Goal: Communication & Community: Answer question/provide support

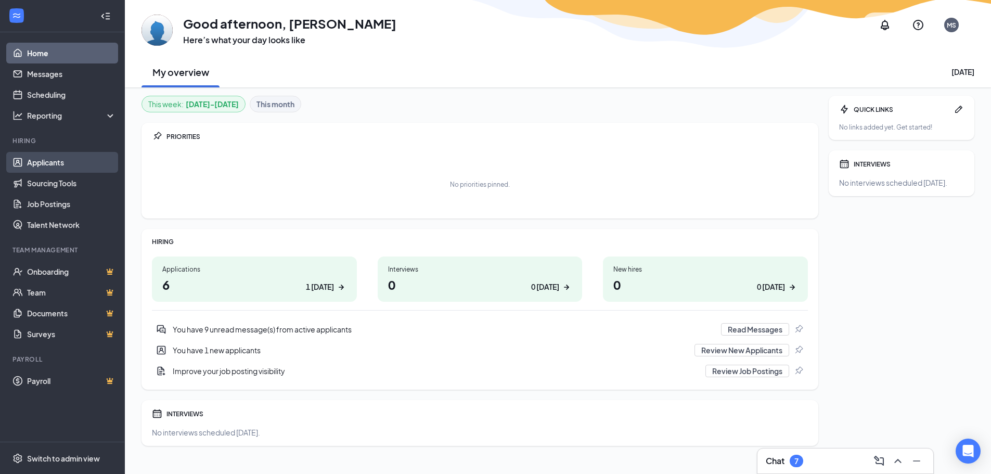
click at [61, 159] on link "Applicants" at bounding box center [71, 162] width 89 height 21
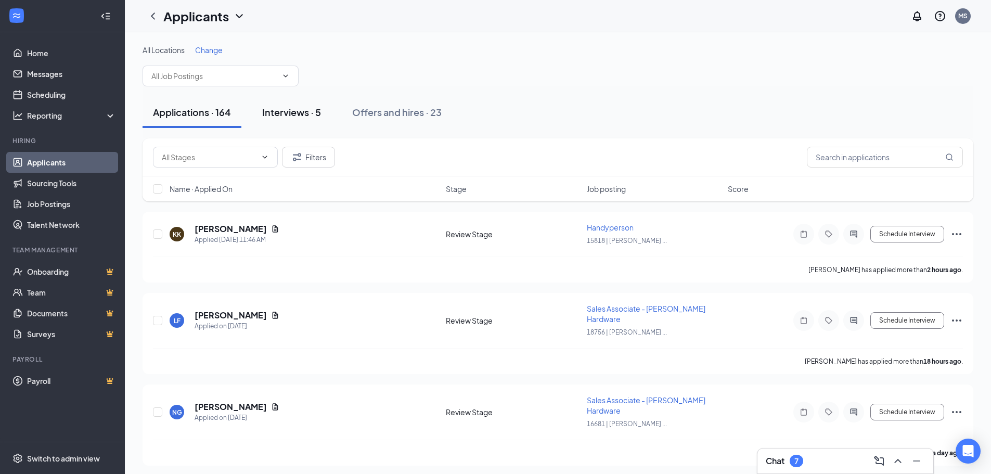
click at [309, 112] on div "Interviews · 5" at bounding box center [291, 112] width 59 height 13
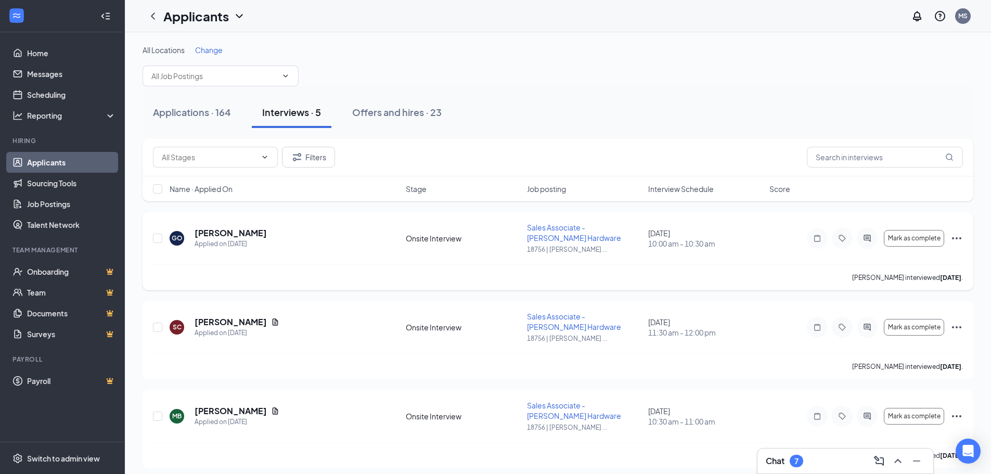
click at [961, 239] on icon "Ellipses" at bounding box center [956, 238] width 12 height 12
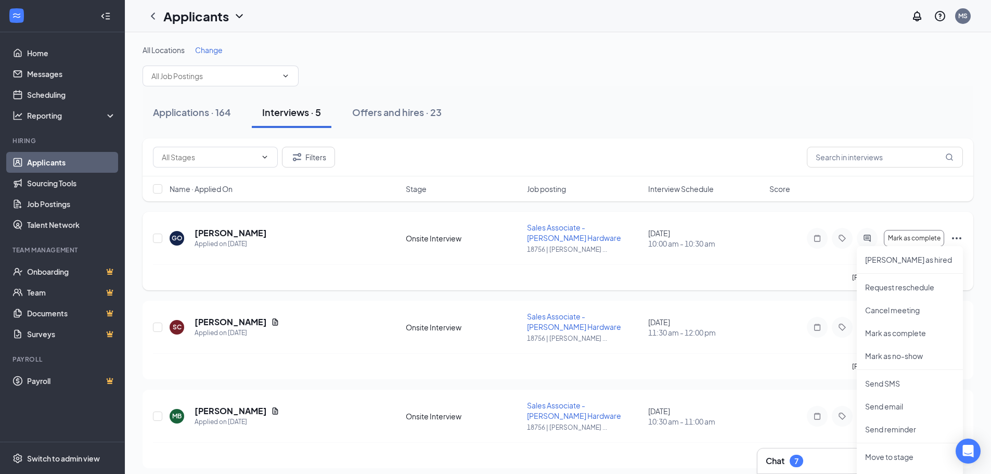
click at [769, 277] on div "[PERSON_NAME] interviewed [DATE] ." at bounding box center [558, 277] width 810 height 26
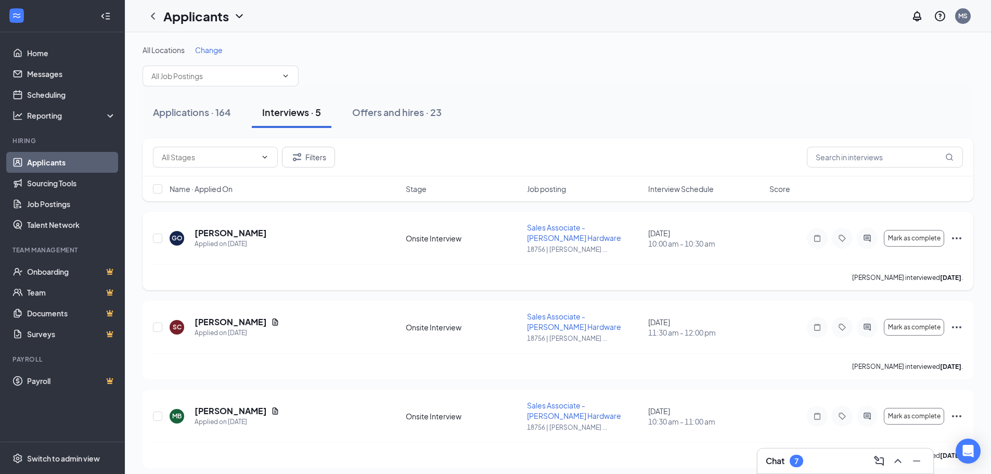
click at [962, 238] on icon "Ellipses" at bounding box center [956, 238] width 12 height 12
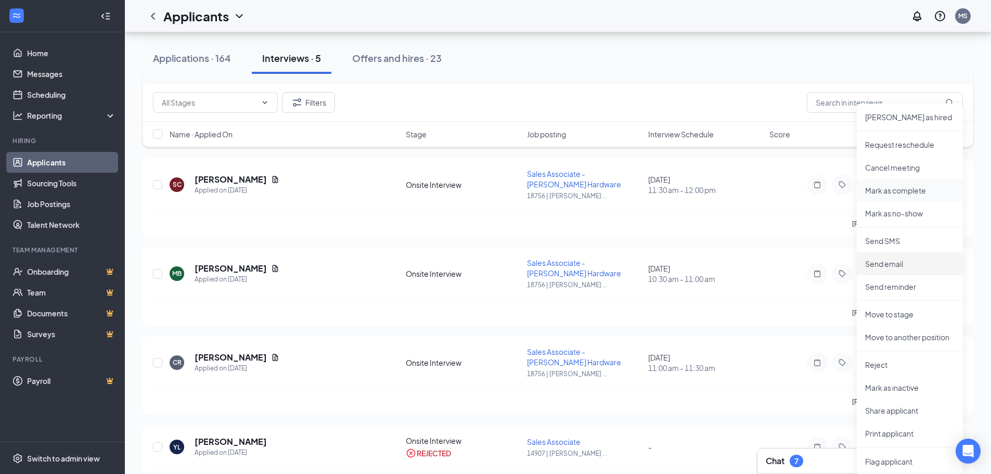
scroll to position [156, 0]
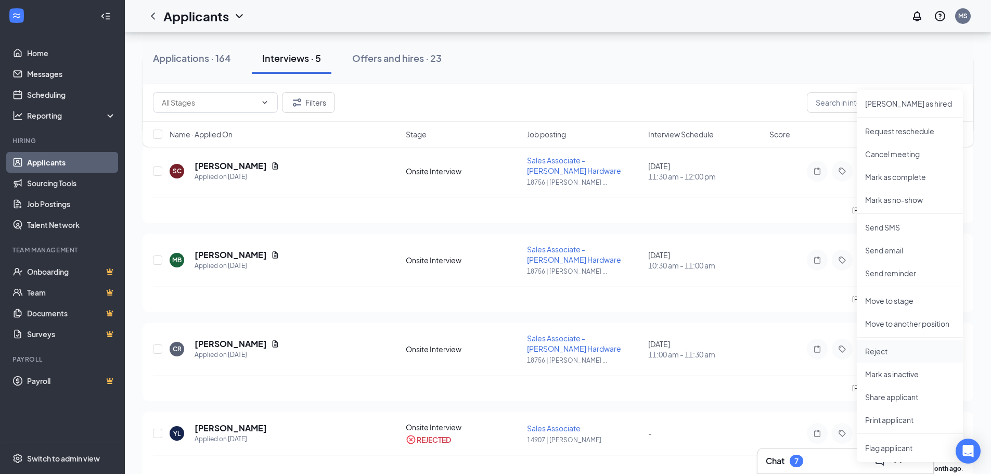
click at [915, 346] on p "Reject" at bounding box center [909, 351] width 89 height 10
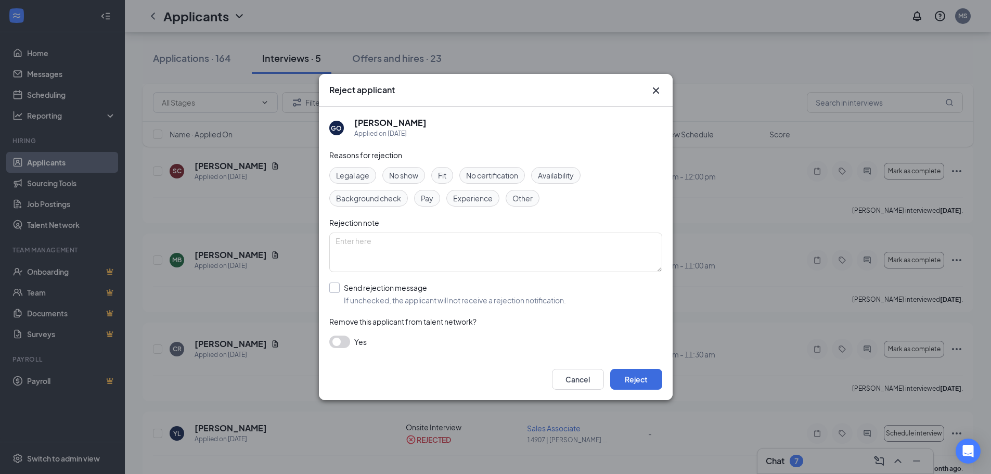
click at [335, 282] on input "Send rejection message If unchecked, the applicant will not receive a rejection…" at bounding box center [447, 293] width 237 height 23
checkbox input "true"
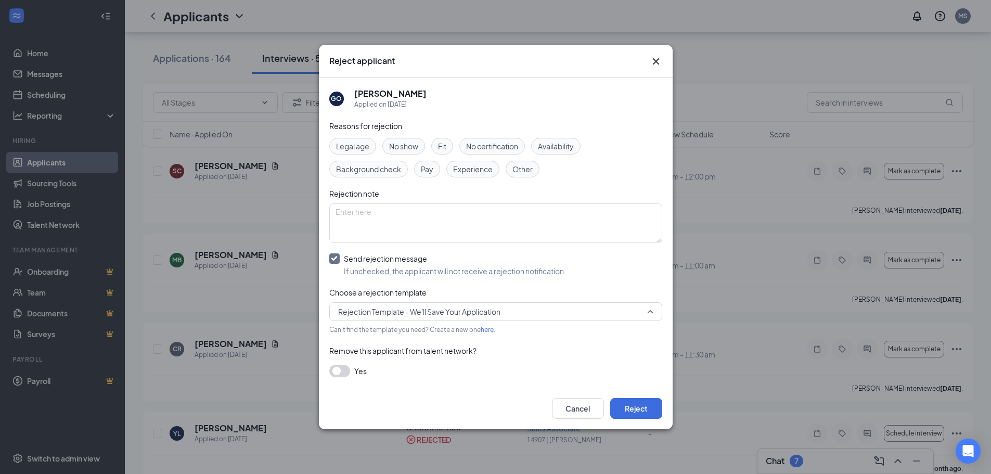
click at [544, 318] on span "Rejection Template - We'll Save Your Application" at bounding box center [491, 312] width 306 height 16
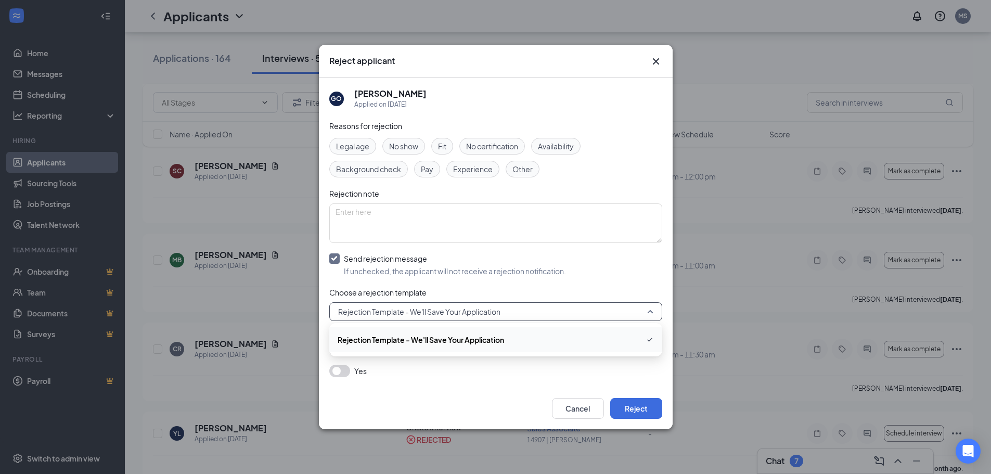
click at [528, 341] on span "Rejection Template - We'll Save Your Application" at bounding box center [496, 339] width 316 height 12
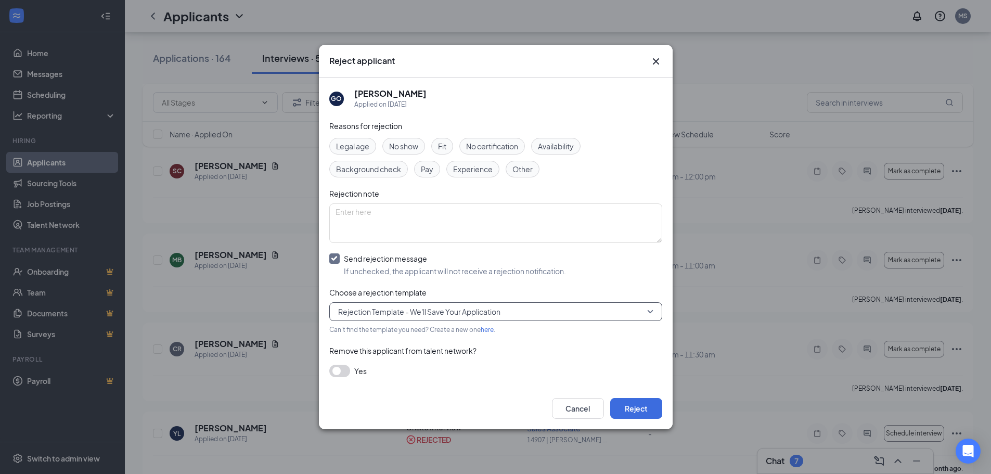
click at [476, 388] on div "Cancel Reject" at bounding box center [496, 409] width 354 height 42
click at [648, 410] on button "Reject" at bounding box center [636, 408] width 52 height 21
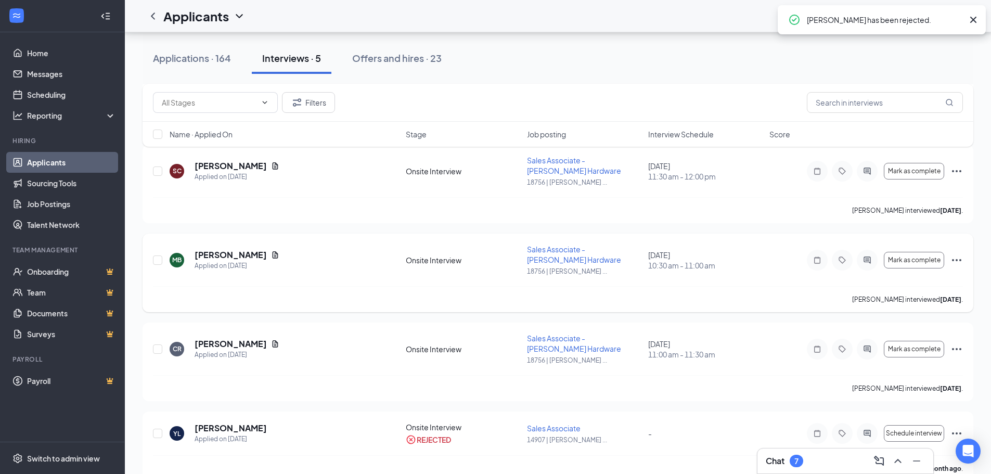
click at [954, 259] on icon "Ellipses" at bounding box center [956, 260] width 12 height 12
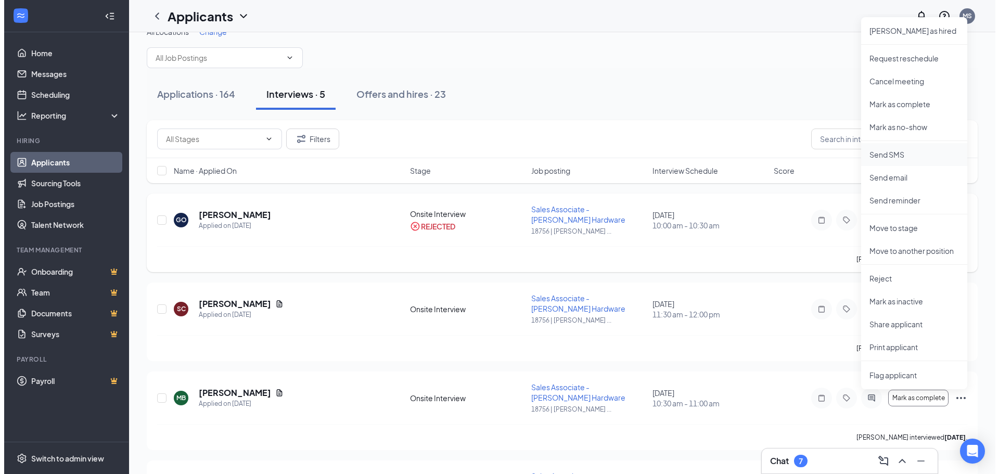
scroll to position [0, 0]
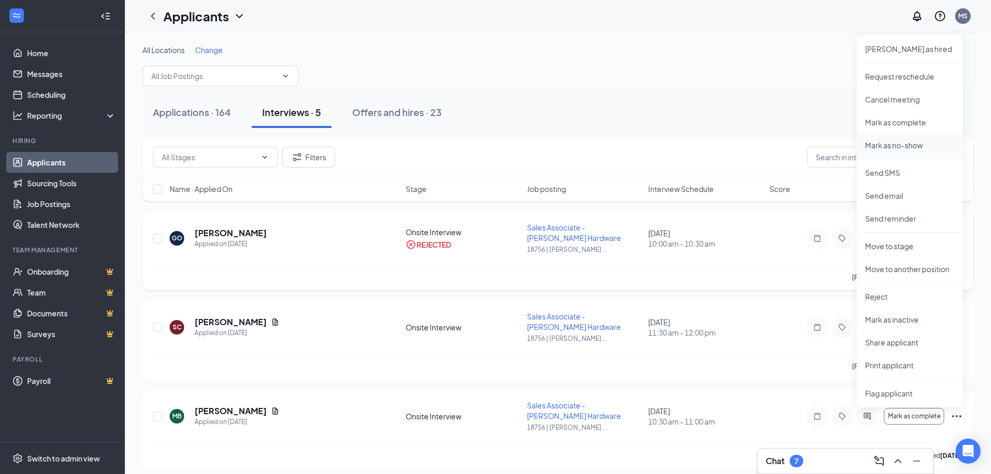
click at [911, 146] on p "Mark as no-show" at bounding box center [909, 145] width 89 height 10
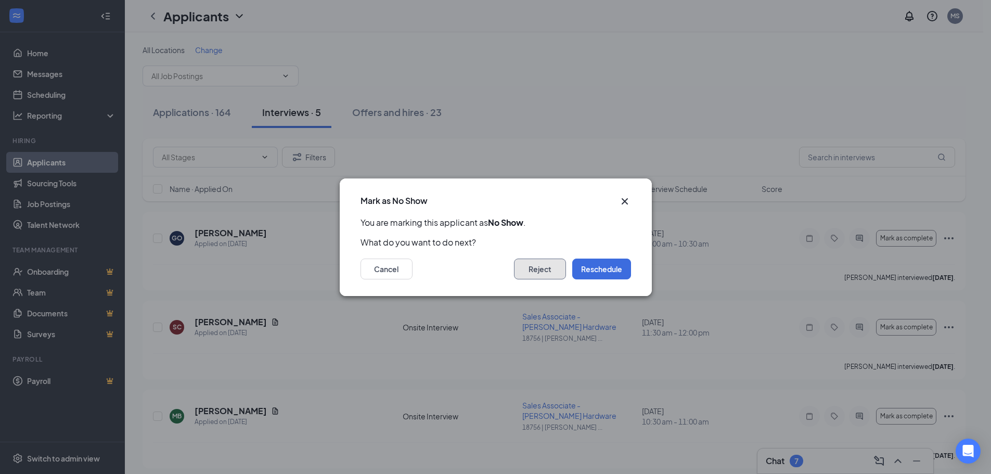
click at [539, 263] on button "Reject" at bounding box center [540, 269] width 52 height 21
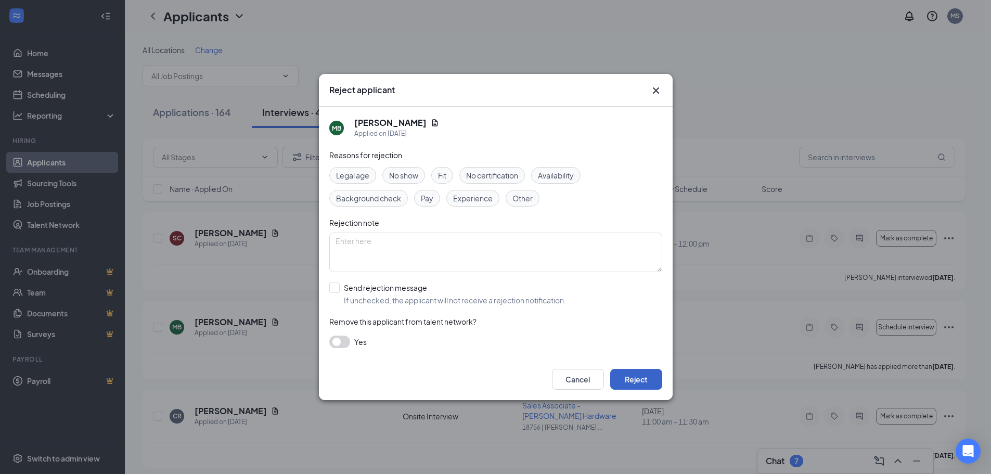
click at [638, 376] on button "Reject" at bounding box center [636, 379] width 52 height 21
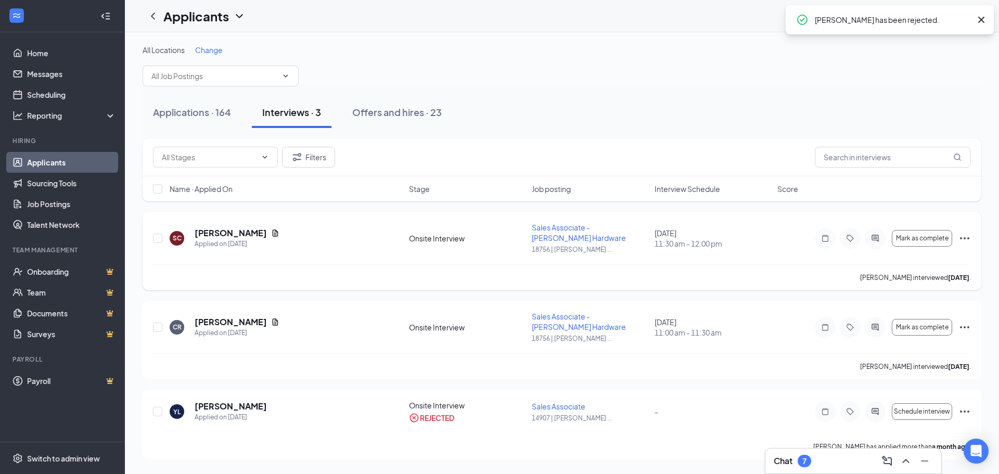
click at [967, 242] on icon "Ellipses" at bounding box center [964, 238] width 12 height 12
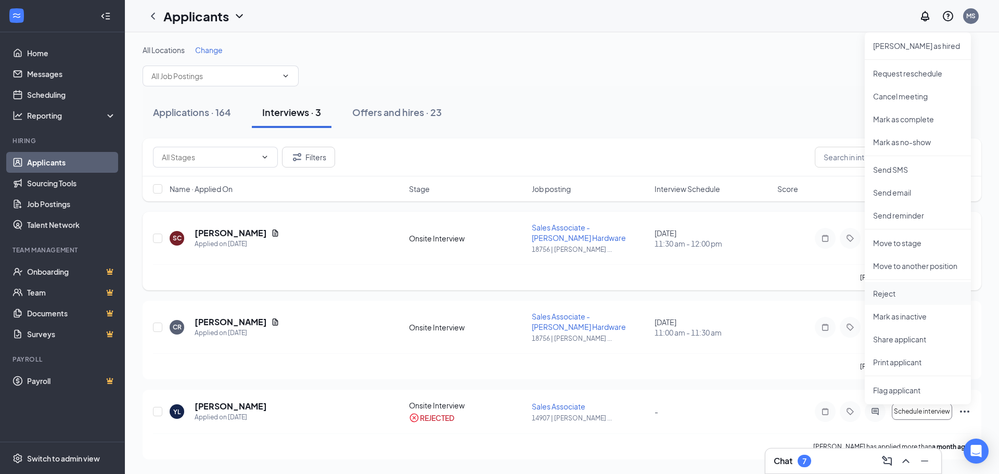
click at [893, 295] on p "Reject" at bounding box center [917, 293] width 89 height 10
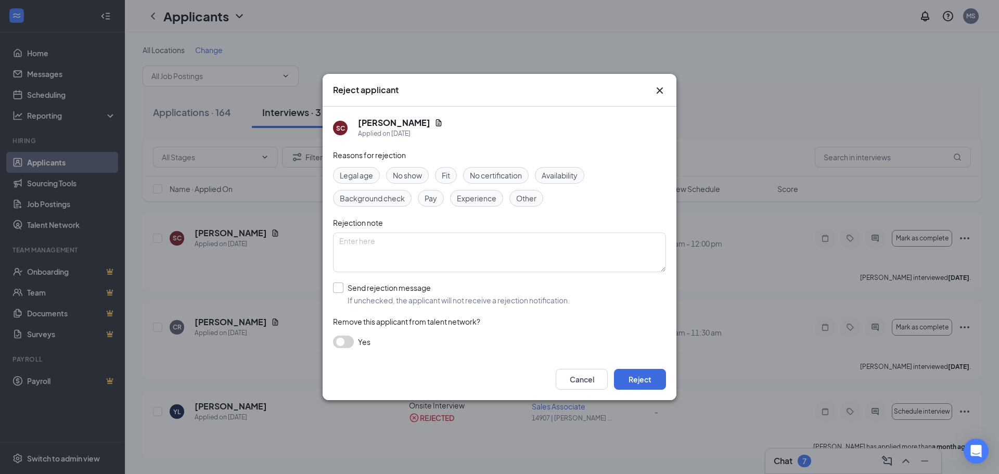
click at [393, 286] on input "Send rejection message If unchecked, the applicant will not receive a rejection…" at bounding box center [451, 293] width 237 height 23
checkbox input "true"
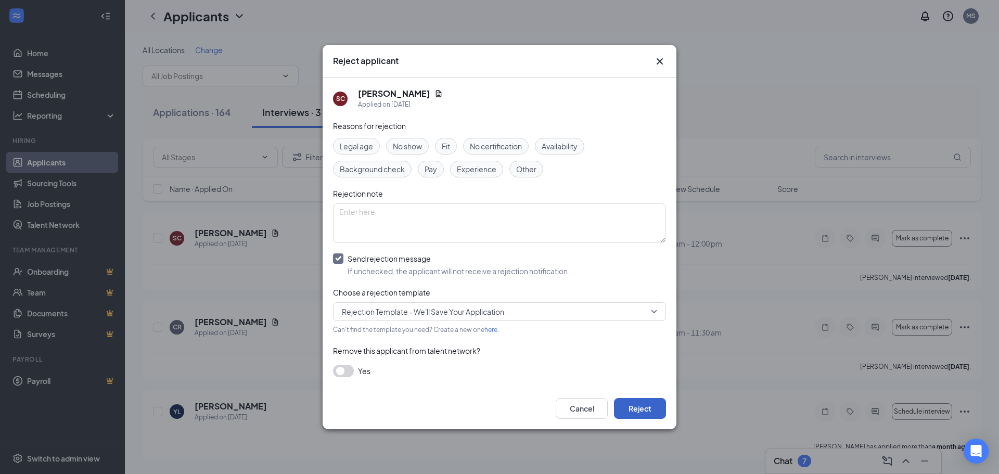
click at [653, 405] on button "Reject" at bounding box center [640, 408] width 52 height 21
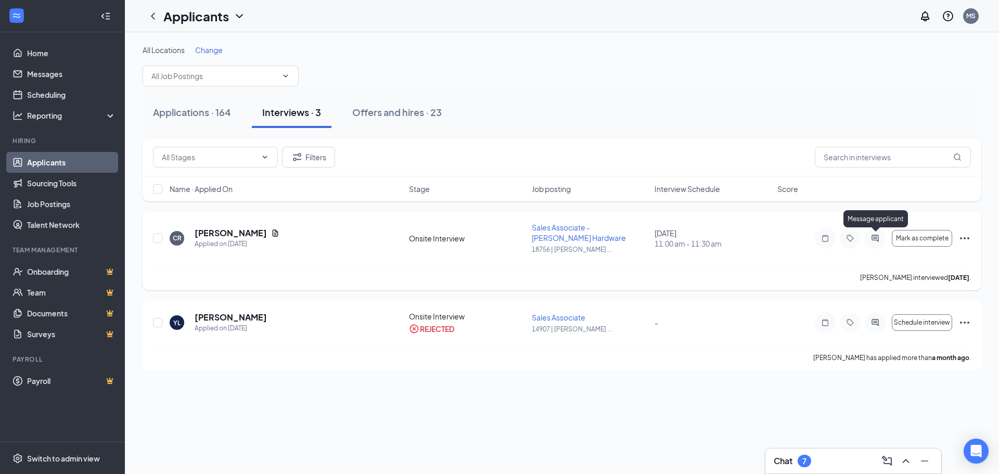
click at [873, 240] on icon "ActiveChat" at bounding box center [874, 238] width 7 height 7
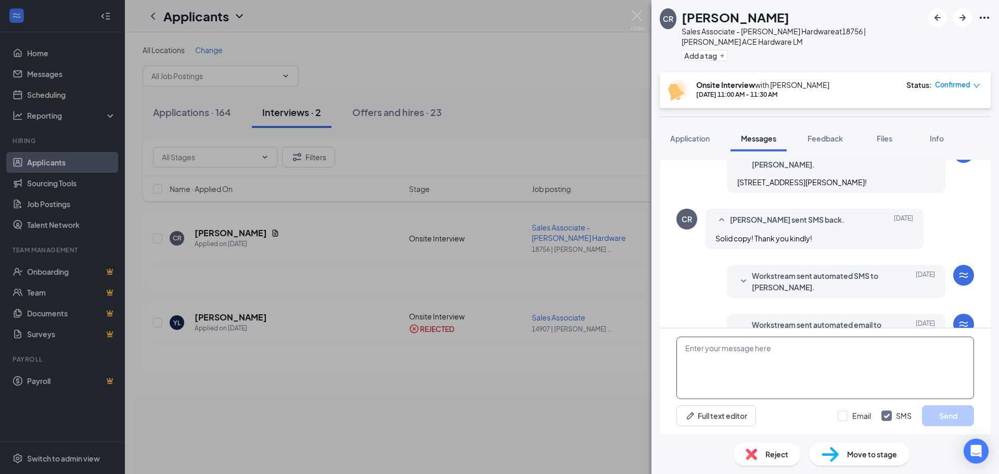
scroll to position [463, 0]
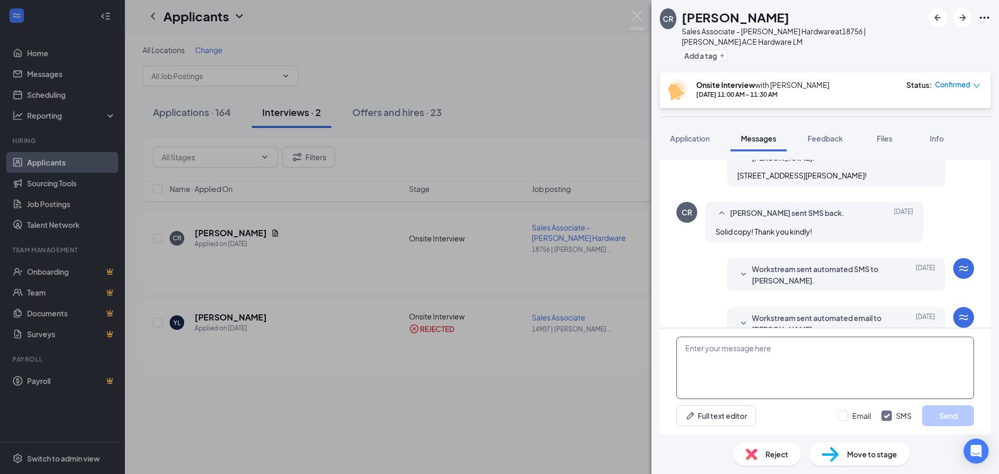
click at [813, 365] on textarea at bounding box center [825, 368] width 298 height 62
type textarea "h"
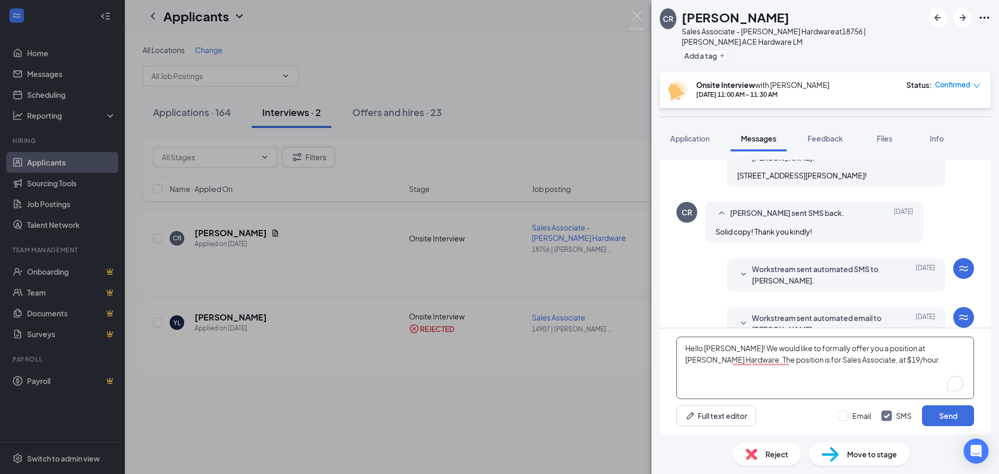
click at [790, 366] on textarea "Hello [PERSON_NAME]! We would like to formally offer you a position at [PERSON_…" at bounding box center [825, 368] width 298 height 62
click at [862, 361] on textarea "Hello [PERSON_NAME]! We would like to formally offer you a position at [PERSON_…" at bounding box center [825, 368] width 298 height 62
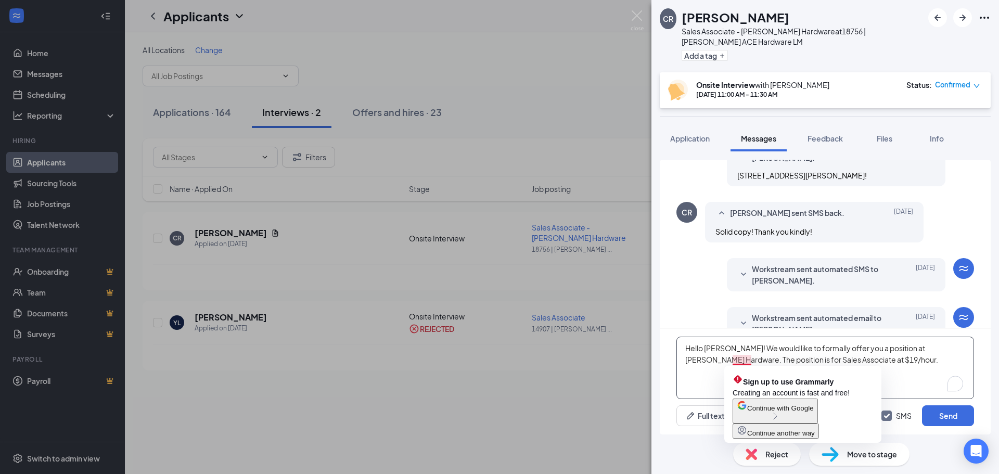
click at [748, 361] on textarea "Hello [PERSON_NAME]! We would like to formally offer you a position at [PERSON_…" at bounding box center [825, 368] width 298 height 62
click at [827, 351] on textarea "Hello [PERSON_NAME]! We would like to formally offer you a position at [PERSON_…" at bounding box center [825, 368] width 298 height 62
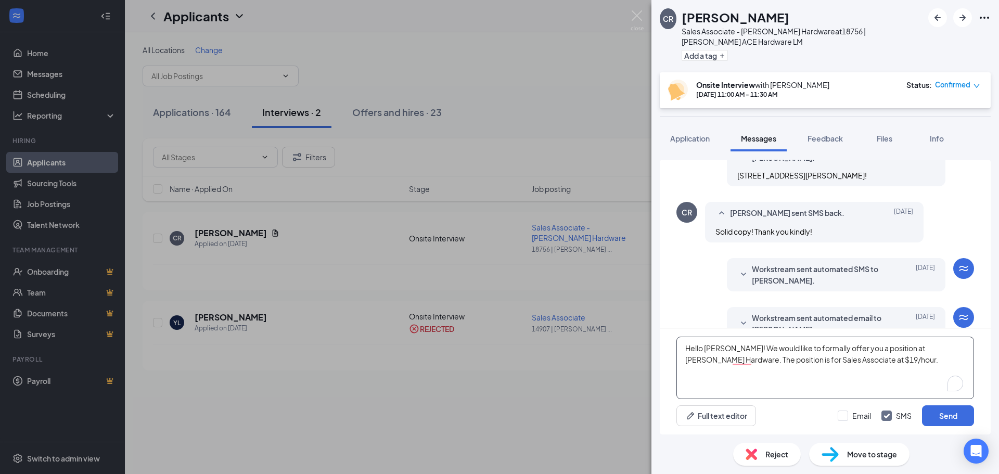
click at [857, 367] on textarea "Hello [PERSON_NAME]! We would like to formally offer you a position at [PERSON_…" at bounding box center [825, 368] width 298 height 62
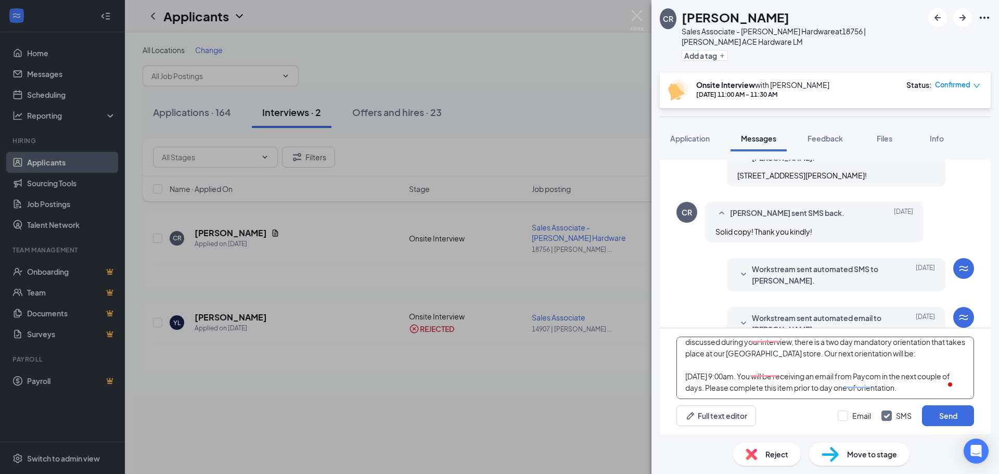
scroll to position [46, 0]
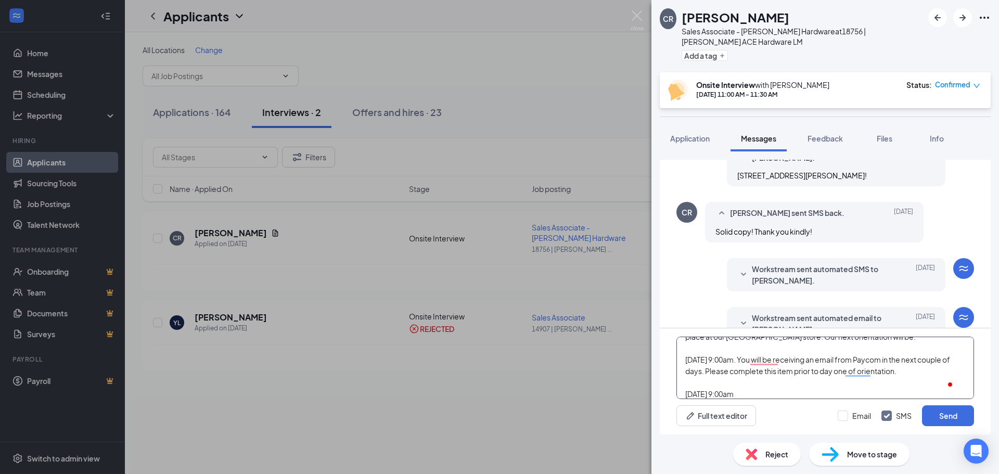
click at [681, 359] on textarea "Hello [PERSON_NAME]! We would like to formally offer you a position at [PERSON_…" at bounding box center [825, 368] width 298 height 62
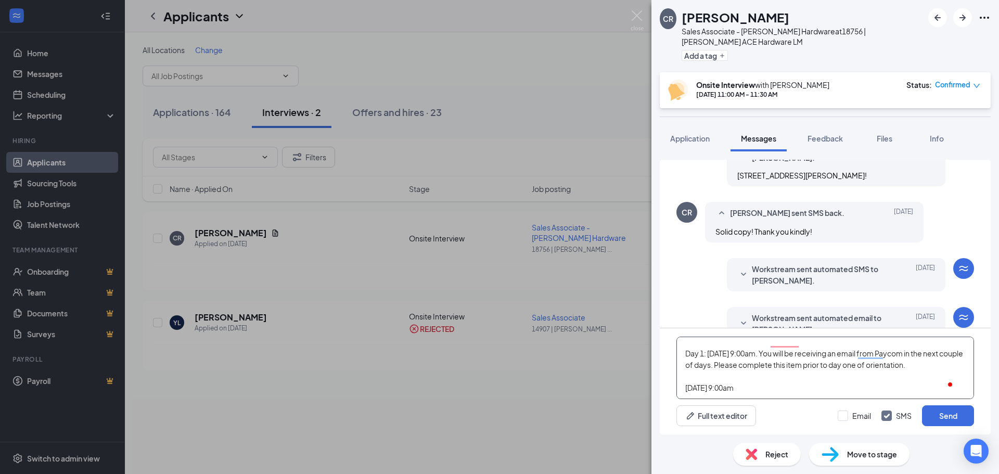
click at [689, 392] on textarea "Hello [PERSON_NAME]! We would like to formally offer you a position at [PERSON_…" at bounding box center [825, 368] width 298 height 62
click at [683, 392] on textarea "Hello [PERSON_NAME]! We would like to formally offer you a position at [PERSON_…" at bounding box center [825, 368] width 298 height 62
click at [825, 389] on textarea "Hello [PERSON_NAME]! We would like to formally offer you a position at [PERSON_…" at bounding box center [825, 368] width 298 height 62
click at [812, 370] on textarea "Hello [PERSON_NAME]! We would like to formally offer you a position at [PERSON_…" at bounding box center [825, 368] width 298 height 62
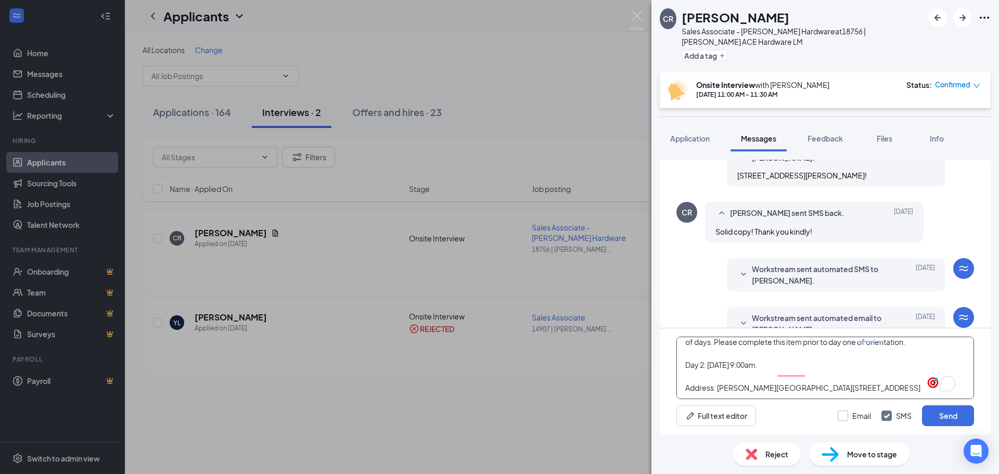
type textarea "Hello [PERSON_NAME]! We would like to formally offer you a position at [PERSON_…"
drag, startPoint x: 838, startPoint y: 410, endPoint x: 861, endPoint y: 410, distance: 22.4
click at [839, 410] on input "Email" at bounding box center [853, 415] width 33 height 10
checkbox input "true"
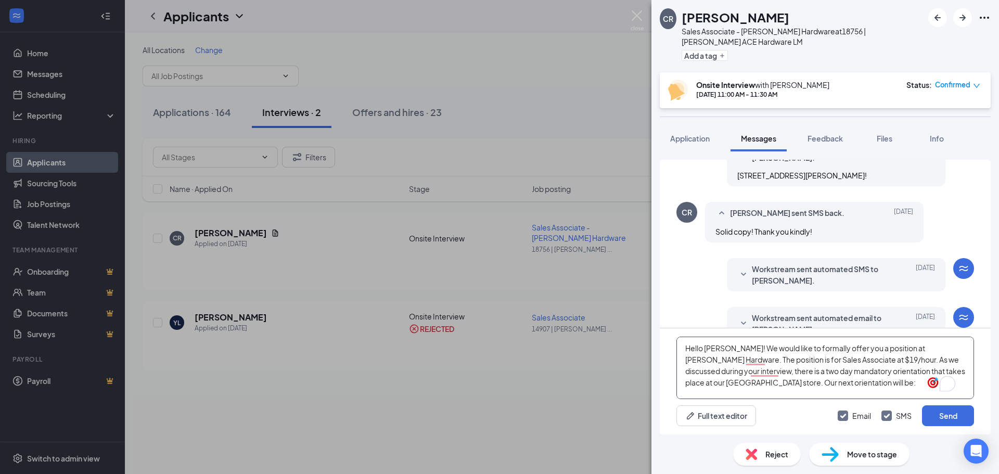
drag, startPoint x: 899, startPoint y: 397, endPoint x: 622, endPoint y: 303, distance: 292.1
click at [622, 303] on div "CR [PERSON_NAME] Associate - [PERSON_NAME] Hardware at 18756 | [PERSON_NAME] AC…" at bounding box center [499, 237] width 999 height 474
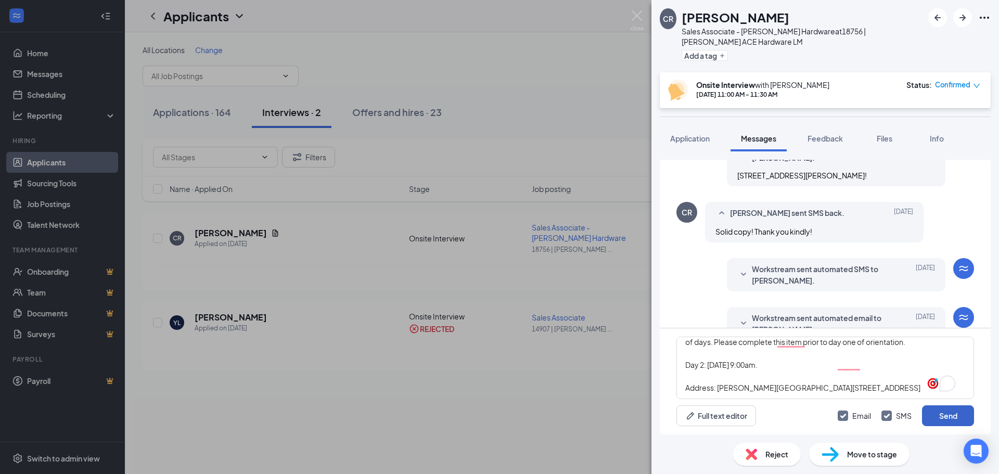
click at [946, 415] on button "Send" at bounding box center [948, 415] width 52 height 21
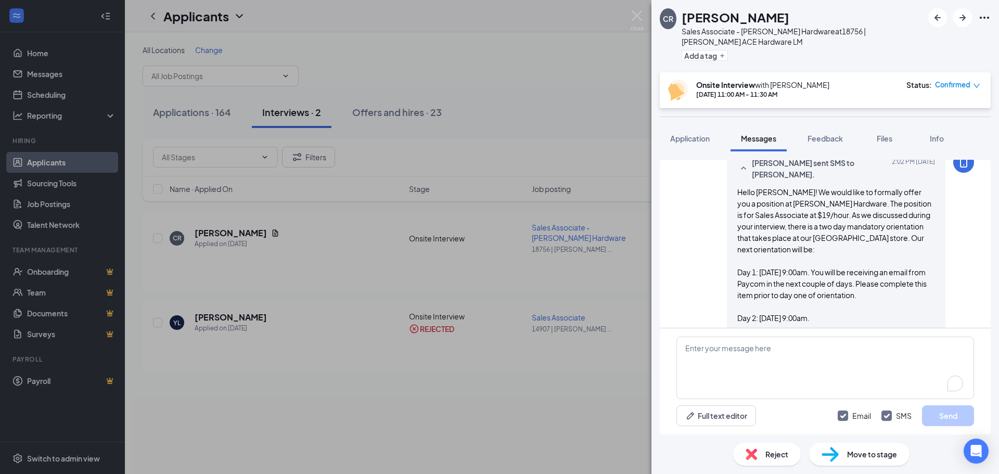
click at [893, 461] on div "Move to stage" at bounding box center [859, 454] width 100 height 23
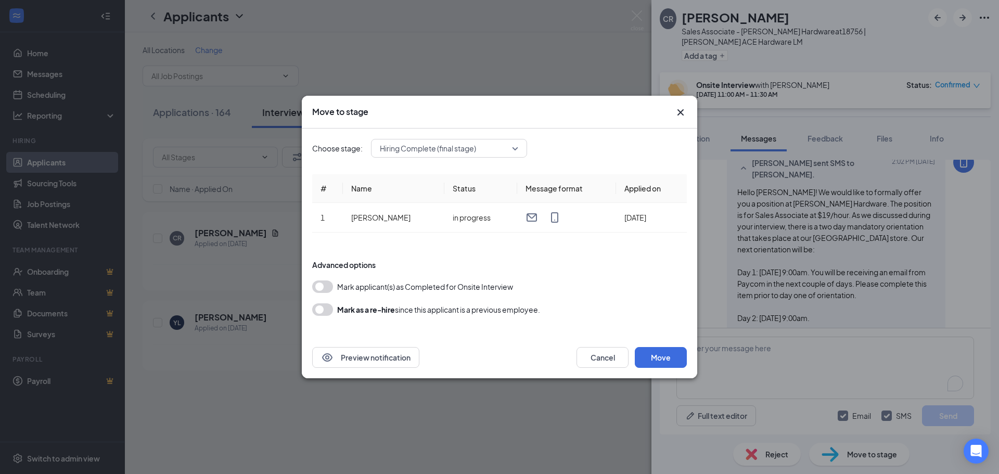
click at [324, 287] on button "button" at bounding box center [322, 286] width 21 height 12
click at [663, 358] on button "Move" at bounding box center [661, 357] width 52 height 21
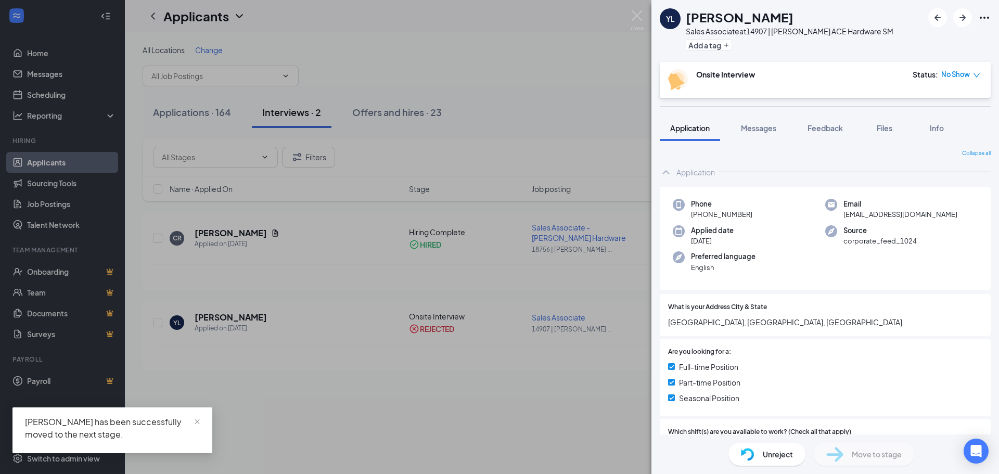
click at [509, 68] on div "YL [PERSON_NAME] Sales Associate at 14907 | [PERSON_NAME] ACE Hardware SM Add a…" at bounding box center [499, 237] width 999 height 474
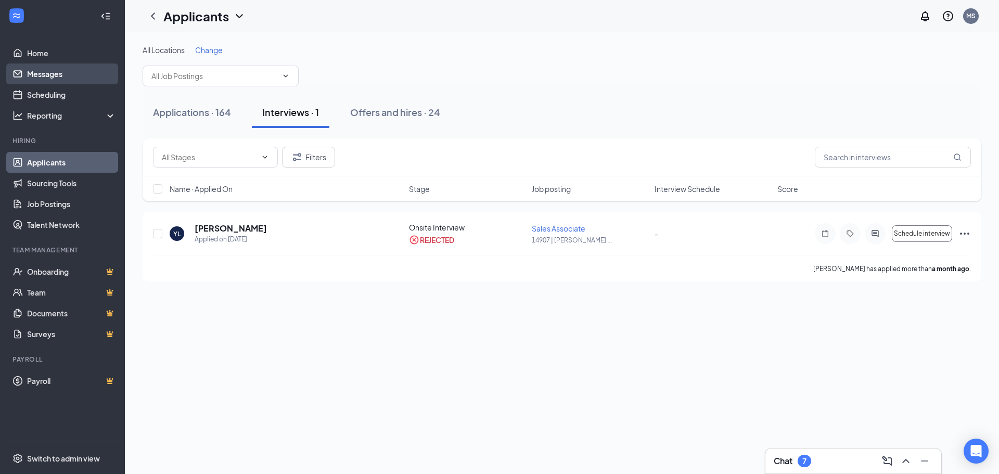
click at [55, 80] on link "Messages" at bounding box center [71, 73] width 89 height 21
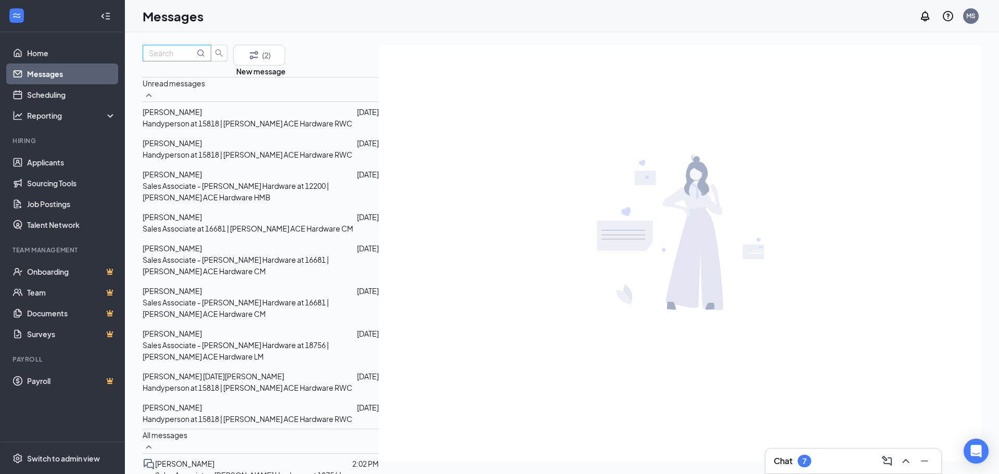
click at [195, 59] on input "text" at bounding box center [172, 52] width 46 height 11
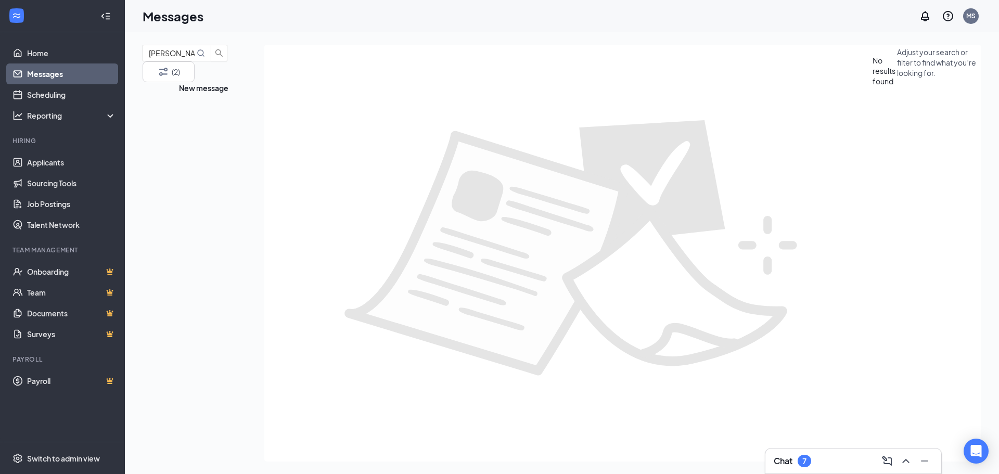
click at [57, 71] on link "Messages" at bounding box center [71, 73] width 89 height 21
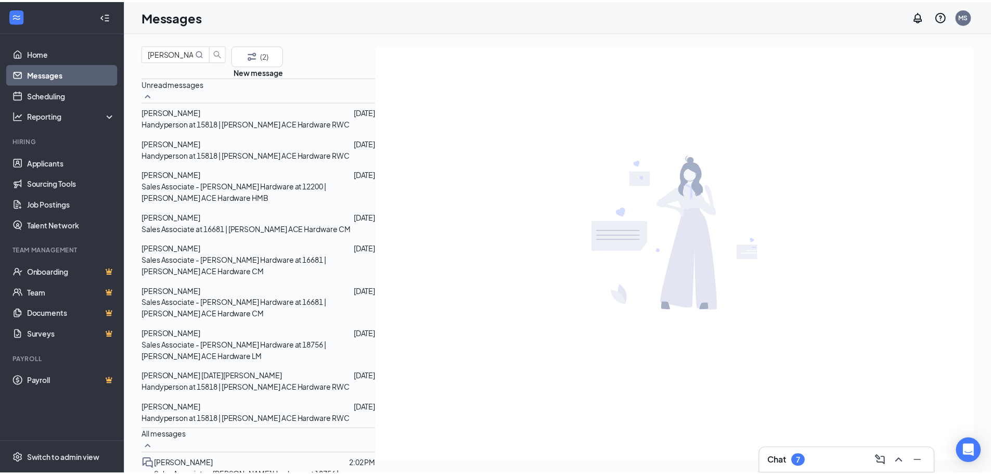
scroll to position [156, 0]
click at [195, 59] on input "[PERSON_NAME]" at bounding box center [172, 52] width 46 height 11
type input "[PERSON_NAME]"
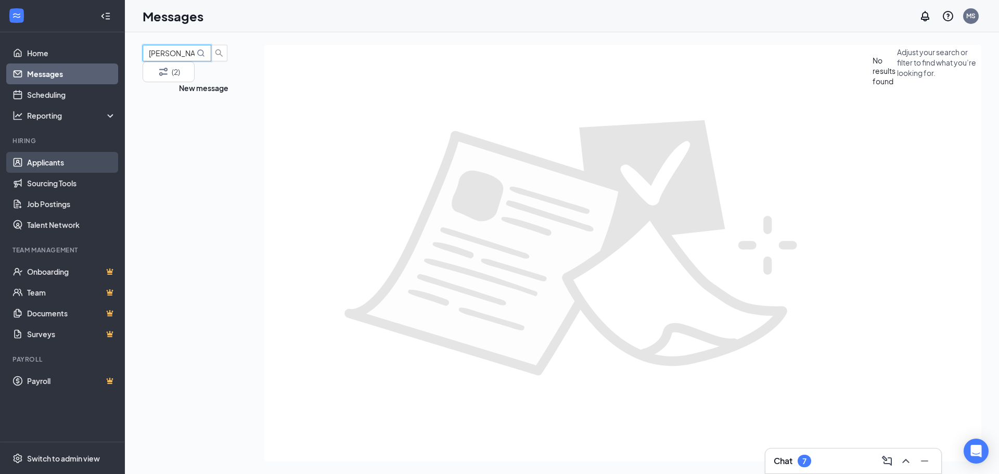
drag, startPoint x: 55, startPoint y: 162, endPoint x: 65, endPoint y: 164, distance: 10.7
click at [55, 162] on link "Applicants" at bounding box center [71, 162] width 89 height 21
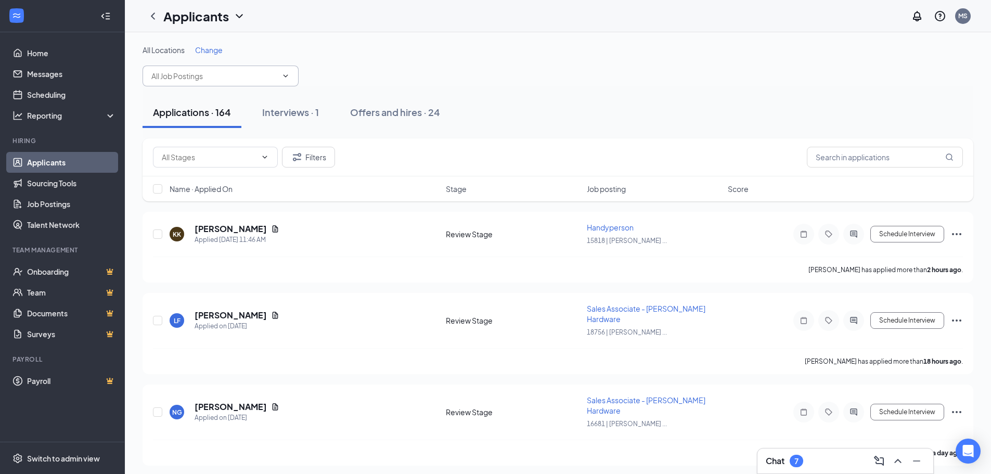
click at [225, 83] on span at bounding box center [221, 76] width 156 height 21
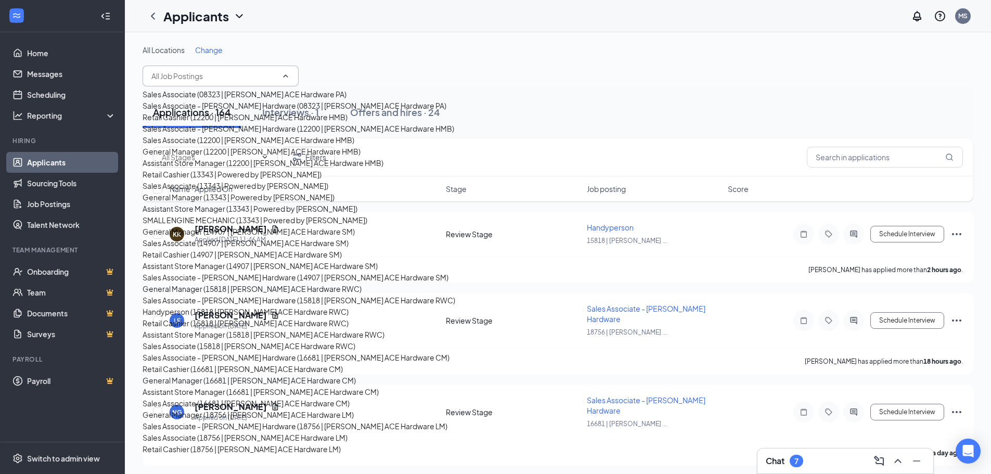
click at [233, 76] on input "text" at bounding box center [214, 75] width 126 height 11
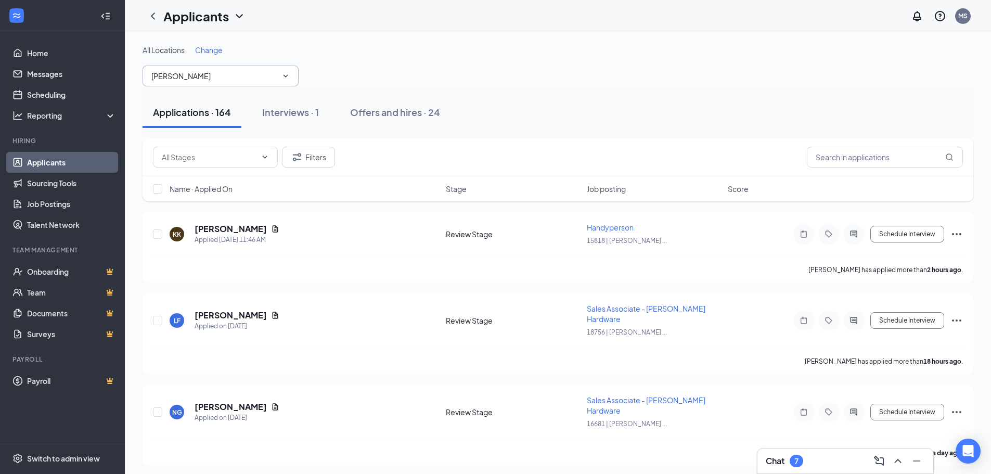
type input "[PERSON_NAME]"
click at [821, 164] on input "text" at bounding box center [885, 157] width 156 height 21
type input "[PERSON_NAME]"
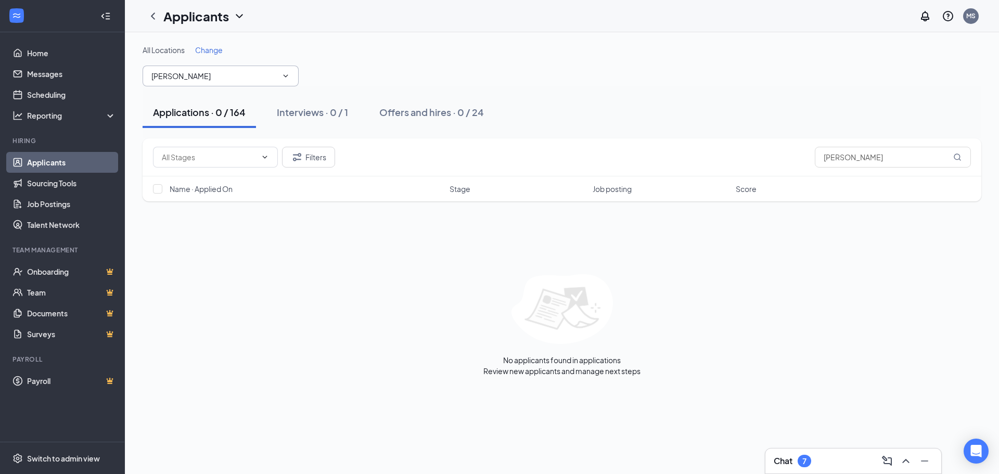
click at [222, 83] on span "[PERSON_NAME]" at bounding box center [221, 76] width 156 height 21
click at [230, 80] on input "[PERSON_NAME]" at bounding box center [214, 75] width 126 height 11
click at [871, 160] on input "[PERSON_NAME]" at bounding box center [893, 157] width 156 height 21
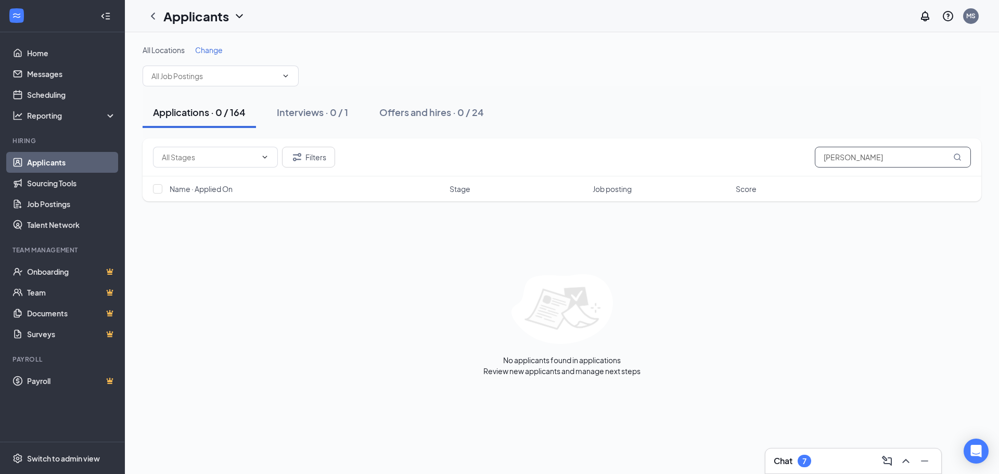
click at [871, 160] on input "[PERSON_NAME]" at bounding box center [893, 157] width 156 height 21
type input "[PERSON_NAME]"
click at [809, 468] on div "Chat 7" at bounding box center [852, 461] width 159 height 17
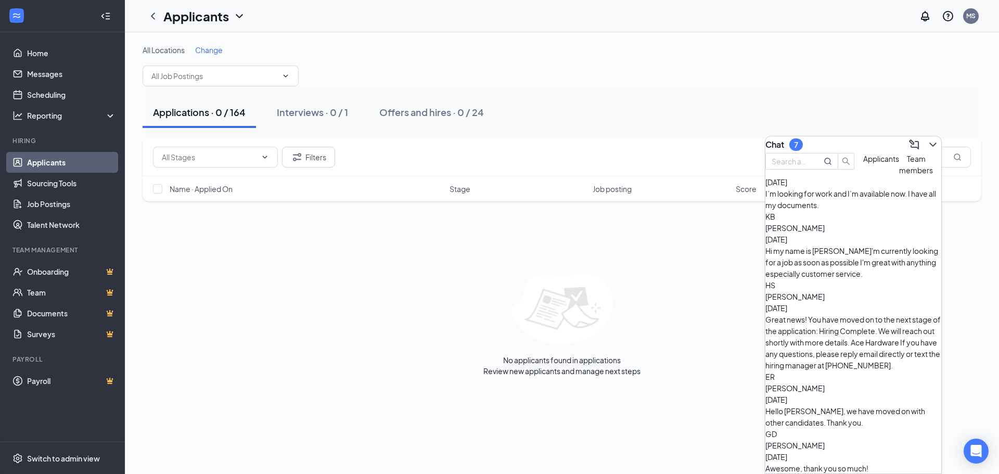
scroll to position [624, 0]
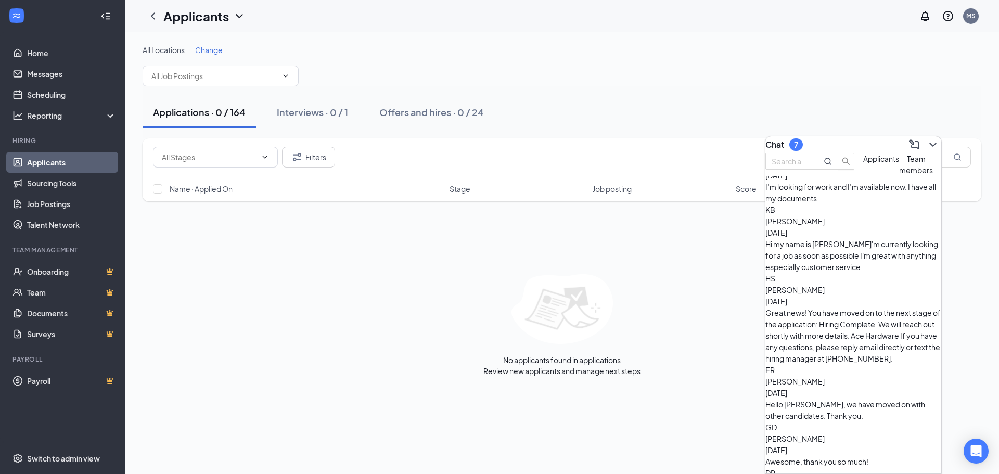
click at [357, 311] on div "No applicants found in applications Review new applicants and manage next steps" at bounding box center [562, 325] width 838 height 102
click at [196, 112] on div "Applications · 0 / 164" at bounding box center [199, 112] width 93 height 13
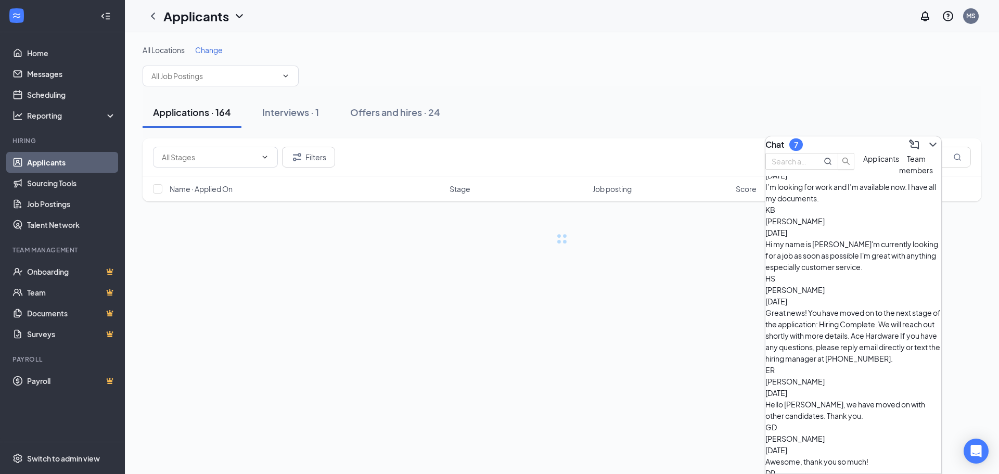
click at [196, 112] on div "Applications · 164" at bounding box center [192, 112] width 78 height 13
click at [931, 144] on button at bounding box center [932, 144] width 17 height 17
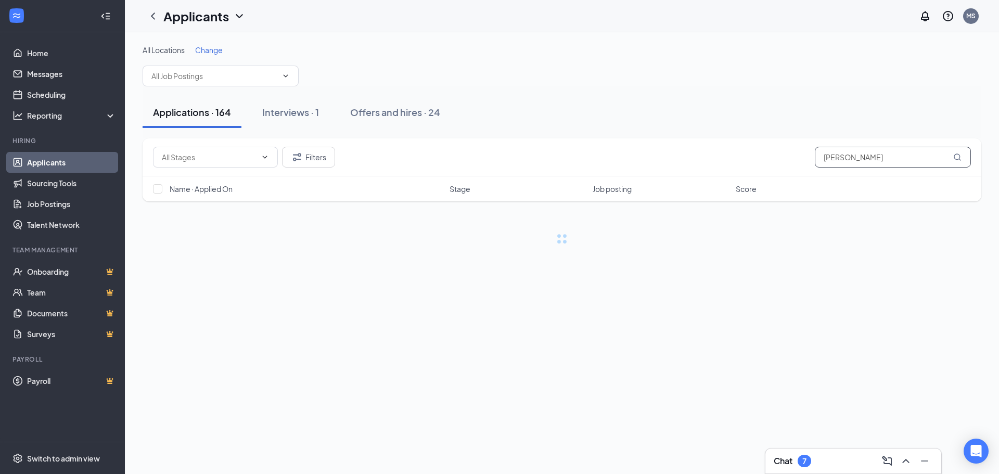
scroll to position [0, 0]
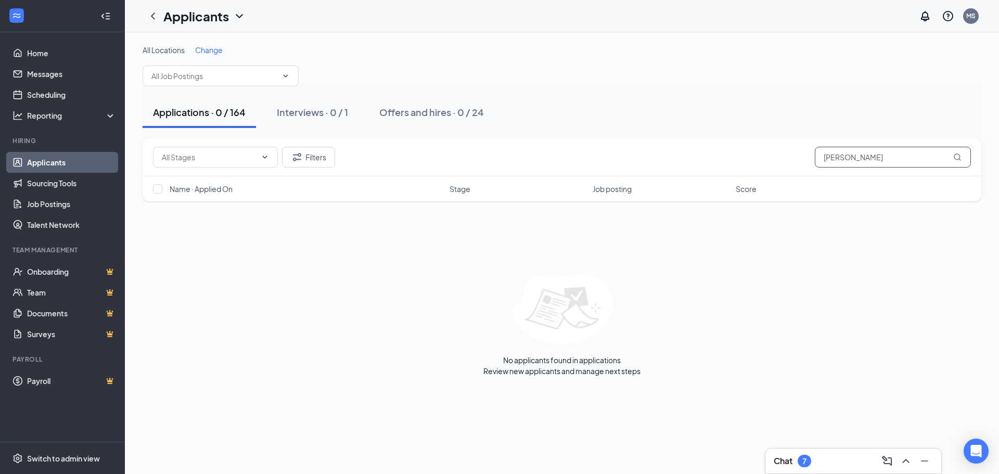
click at [867, 158] on input "[PERSON_NAME]" at bounding box center [893, 157] width 156 height 21
click at [315, 149] on button "Filters" at bounding box center [308, 157] width 53 height 21
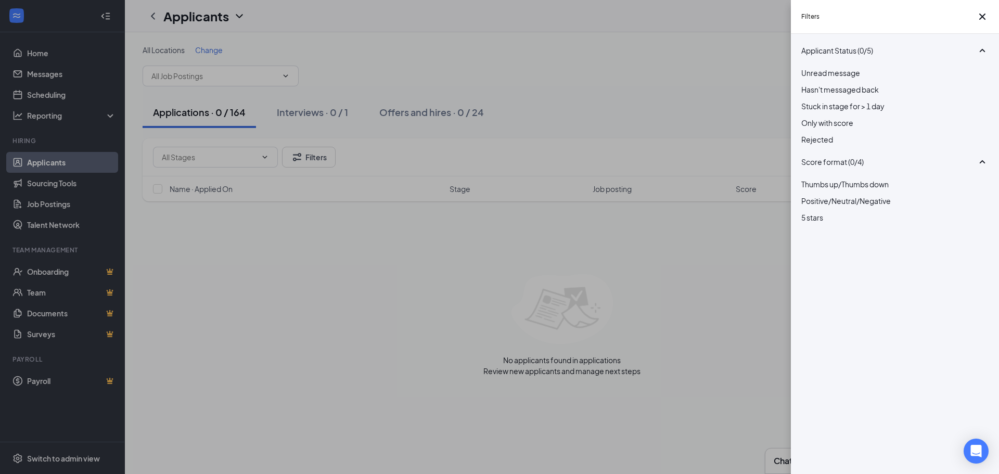
click at [991, 15] on div "Filters" at bounding box center [895, 17] width 208 height 34
click at [982, 23] on icon "Cross" at bounding box center [982, 16] width 12 height 12
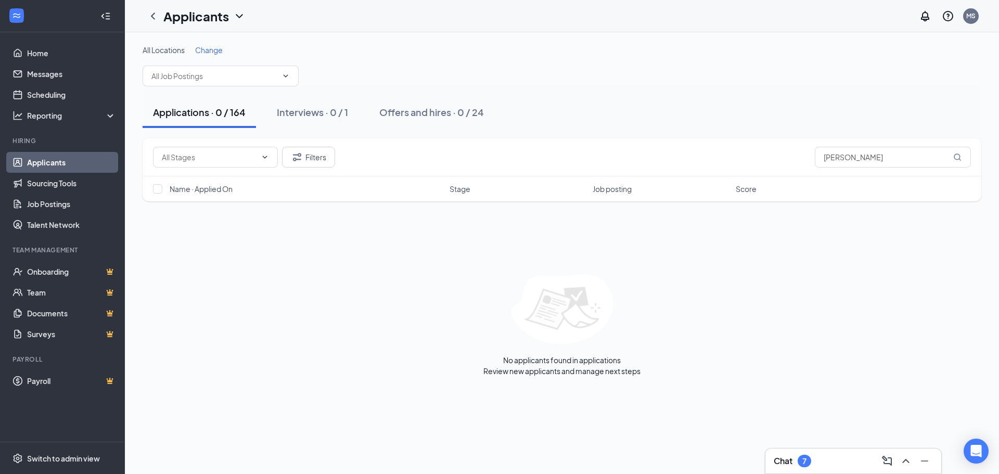
click at [678, 94] on div "Applications · 0 / 164 Interviews · 0 / 1 Offers and hires · 0 / 24" at bounding box center [562, 112] width 838 height 52
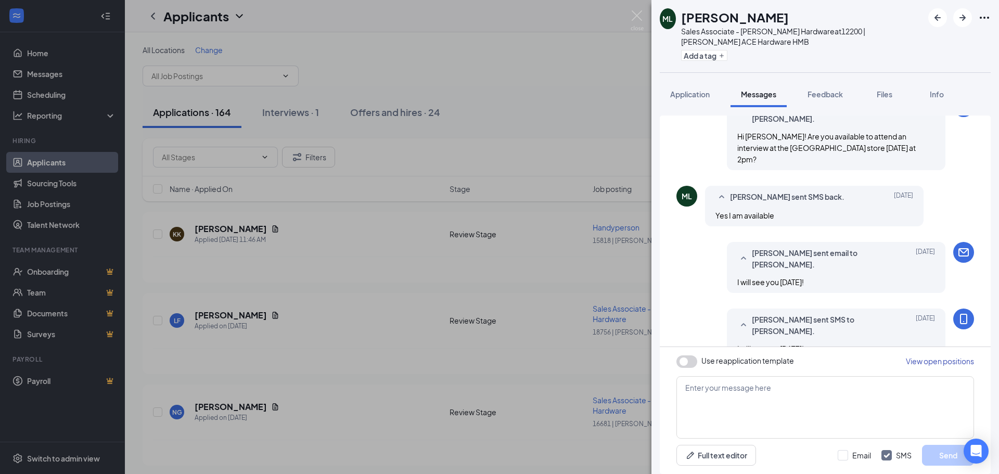
scroll to position [273, 0]
click at [759, 390] on textarea at bounding box center [825, 407] width 298 height 62
paste textarea "Hello [PERSON_NAME]! We would like to formally offer you a position at [PERSON_…"
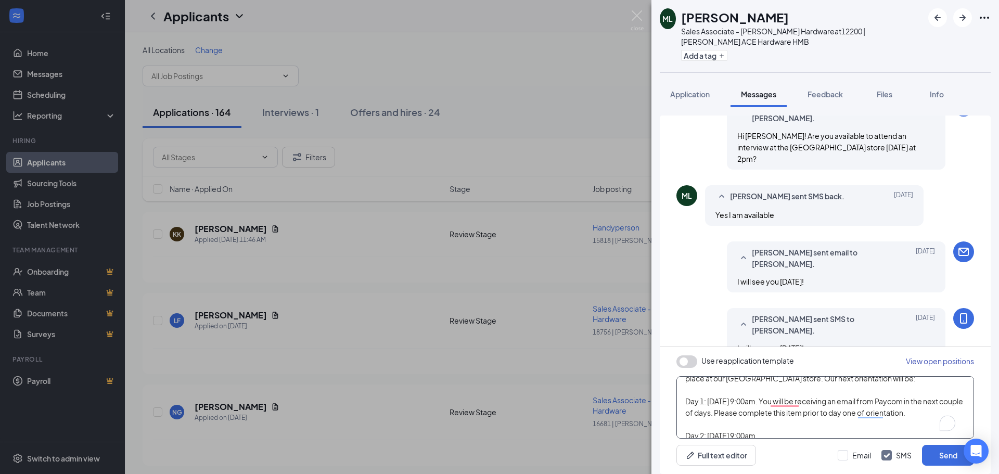
scroll to position [0, 0]
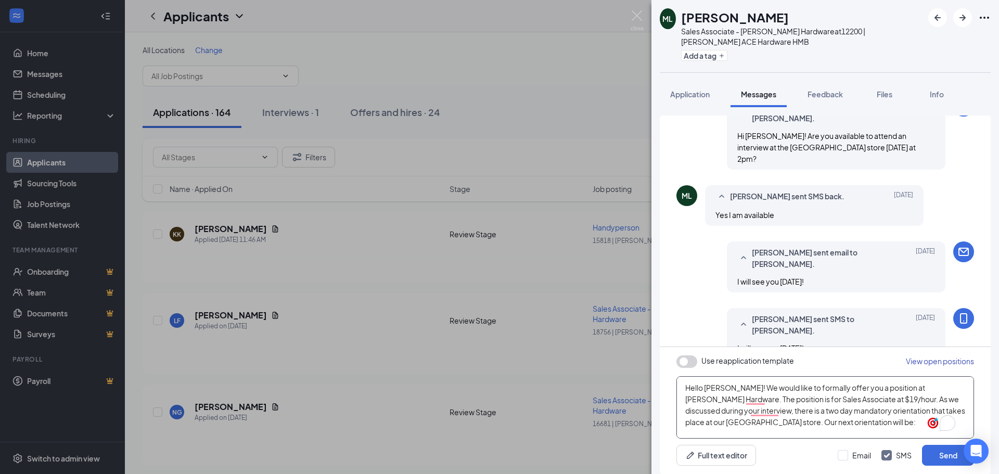
click at [719, 388] on textarea "Hello [PERSON_NAME]! We would like to formally offer you a position at [PERSON_…" at bounding box center [825, 407] width 298 height 62
drag, startPoint x: 722, startPoint y: 386, endPoint x: 705, endPoint y: 389, distance: 17.4
click at [705, 389] on textarea "Hello [PERSON_NAME]! We would like to formally offer you a position at [PERSON_…" at bounding box center [825, 407] width 298 height 62
click at [726, 387] on textarea "Hello MIguel! We would like to formally offer you a position at Hassett Hardwar…" at bounding box center [825, 407] width 298 height 62
click at [715, 385] on textarea "Hello MIguel! We would like to formally offer you a position at Hassett Hardwar…" at bounding box center [825, 407] width 298 height 62
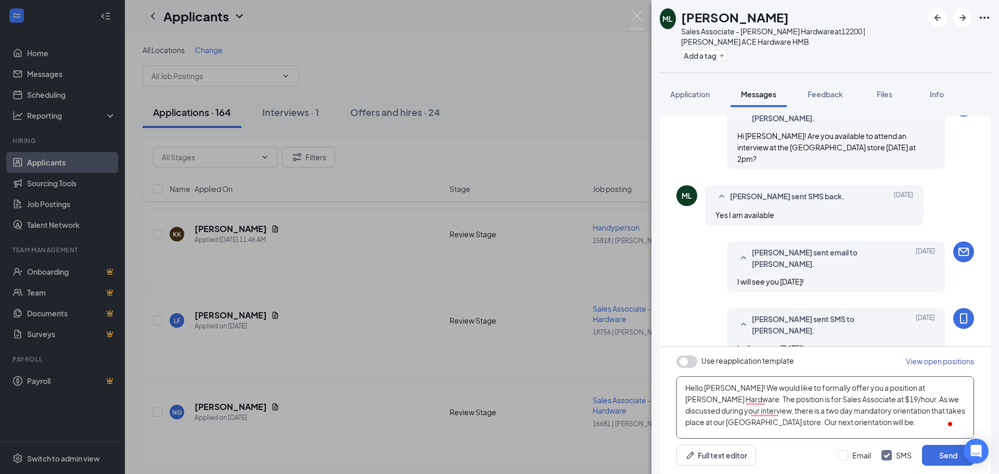
click at [713, 385] on textarea "Hello MIguel! We would like to formally offer you a position at Hassett Hardwar…" at bounding box center [825, 407] width 298 height 62
click at [732, 385] on textarea "Hello Miguel! We would like to formally offer you a position at Hassett Hardwar…" at bounding box center [825, 407] width 298 height 62
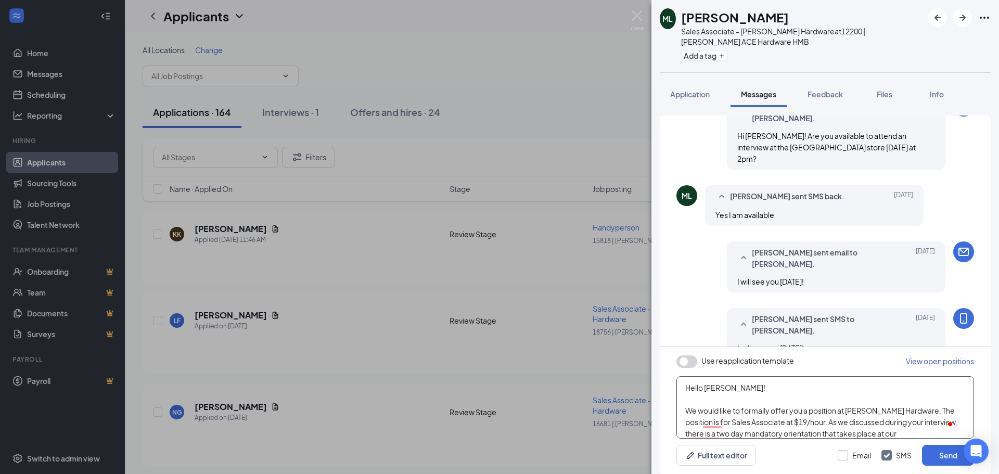
type textarea "Hello Miguel! We would like to formally offer you a position at Hassett Hardwar…"
click at [860, 459] on input "Email" at bounding box center [853, 455] width 33 height 10
checkbox input "true"
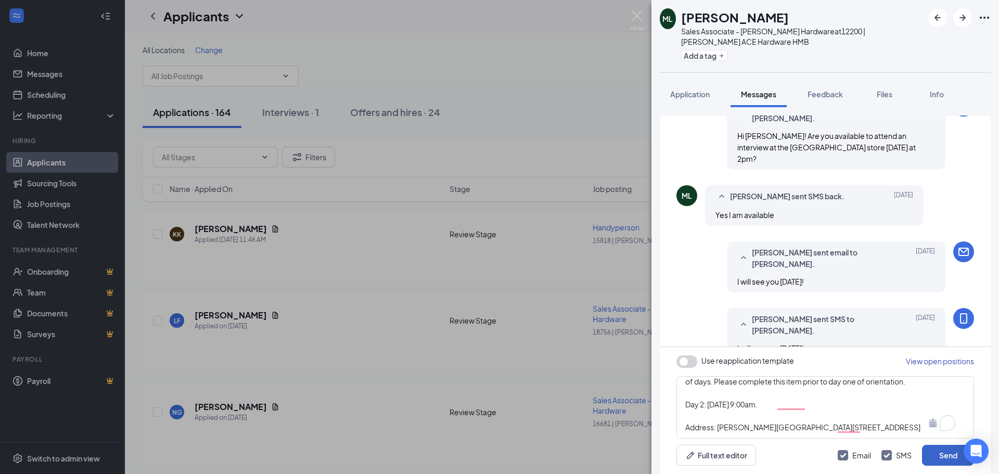
click at [944, 460] on button "Send" at bounding box center [948, 455] width 52 height 21
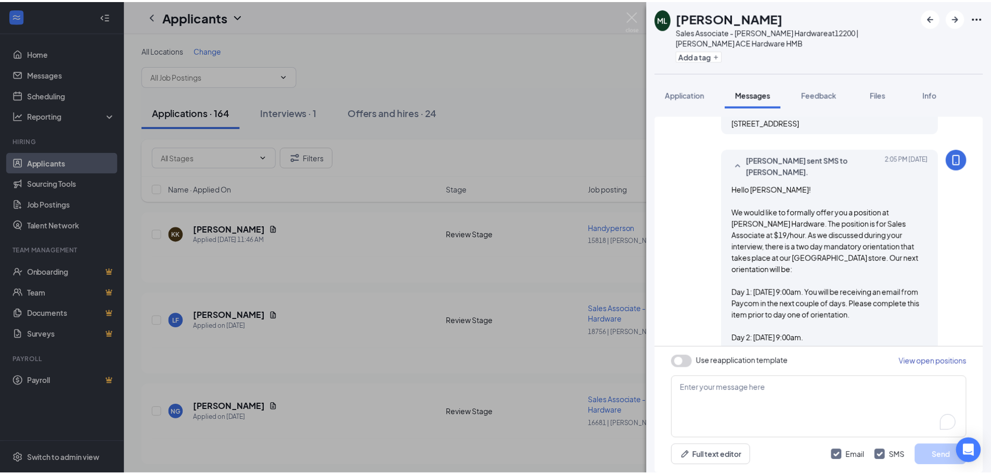
scroll to position [749, 0]
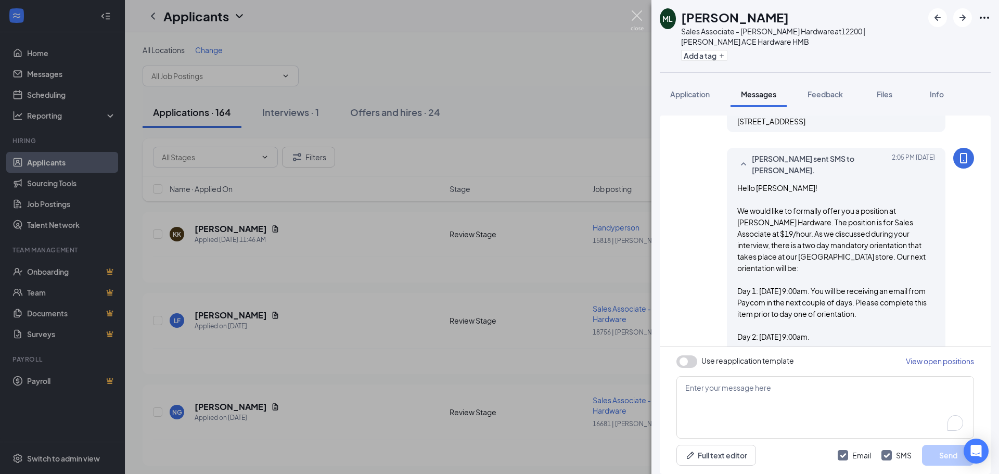
click at [640, 16] on img at bounding box center [636, 20] width 13 height 20
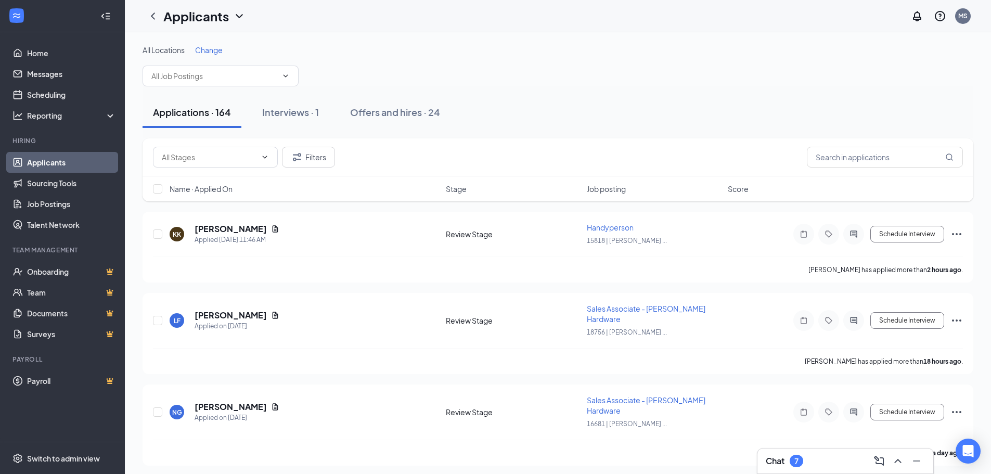
click at [817, 457] on div "Chat 7" at bounding box center [845, 461] width 159 height 17
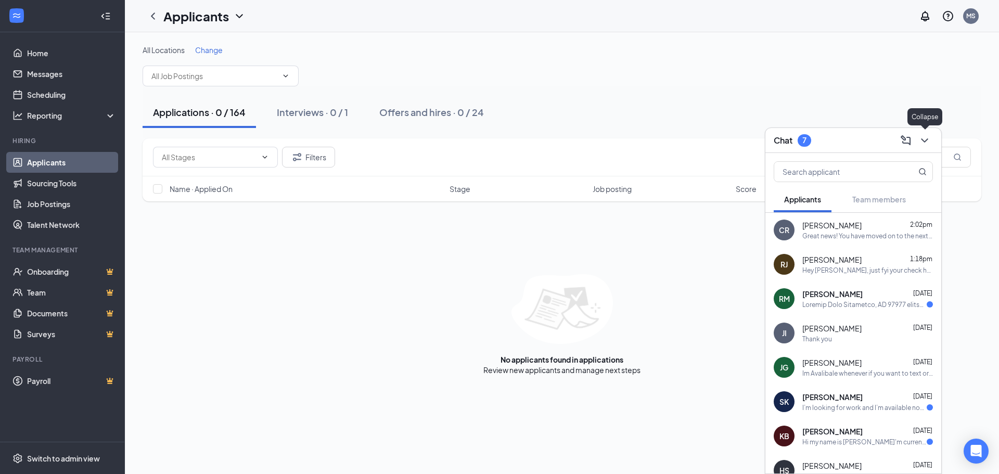
click at [920, 147] on button at bounding box center [924, 140] width 17 height 17
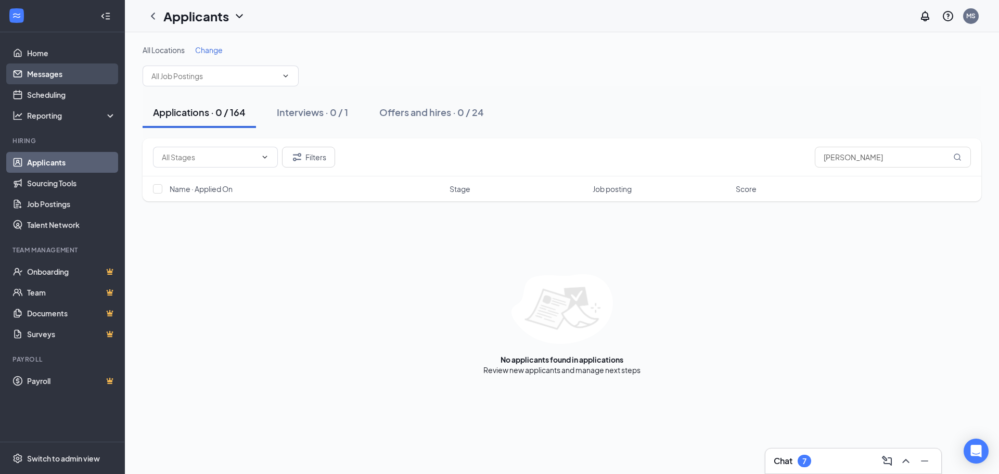
click at [64, 71] on link "Messages" at bounding box center [71, 73] width 89 height 21
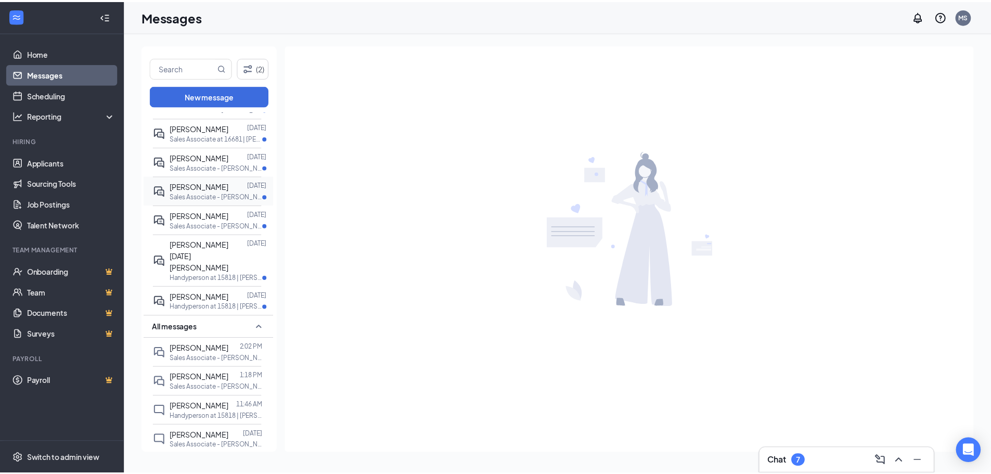
scroll to position [104, 0]
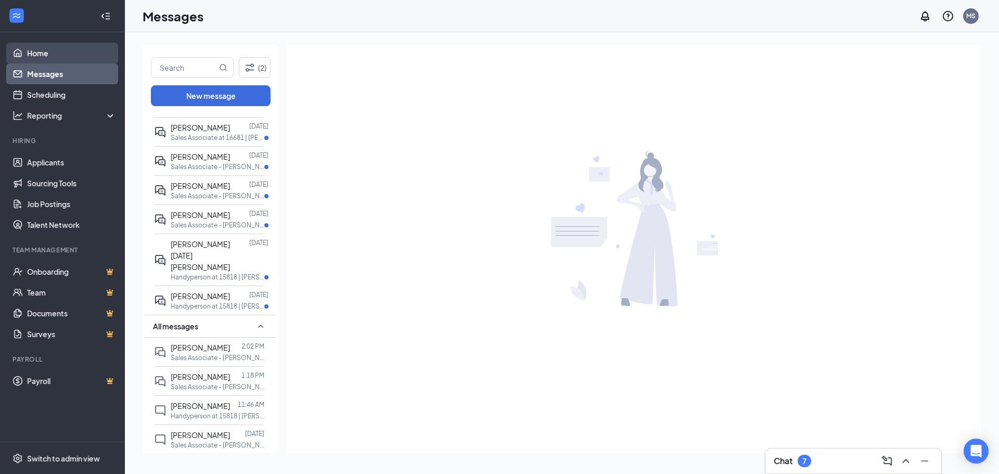
click at [50, 52] on link "Home" at bounding box center [71, 53] width 89 height 21
